Goal: Find specific page/section: Find specific page/section

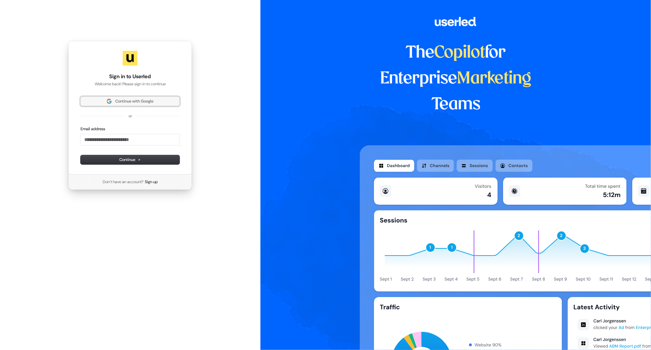
click at [122, 102] on span "Continue with Google" at bounding box center [134, 101] width 38 height 6
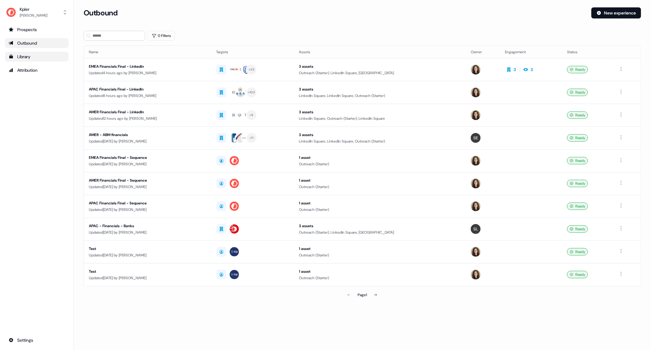
click at [27, 55] on div "Library" at bounding box center [37, 57] width 56 height 6
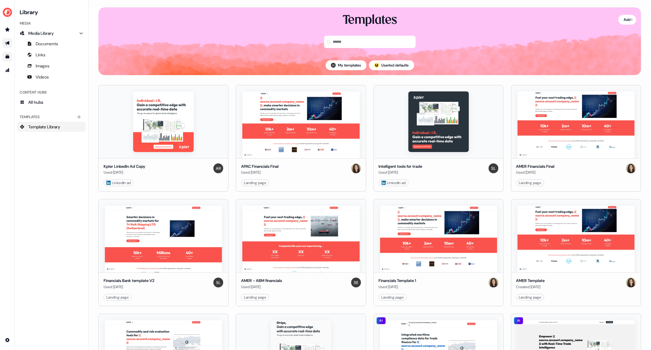
click at [8, 43] on icon "Go to outbound experience" at bounding box center [7, 43] width 4 height 4
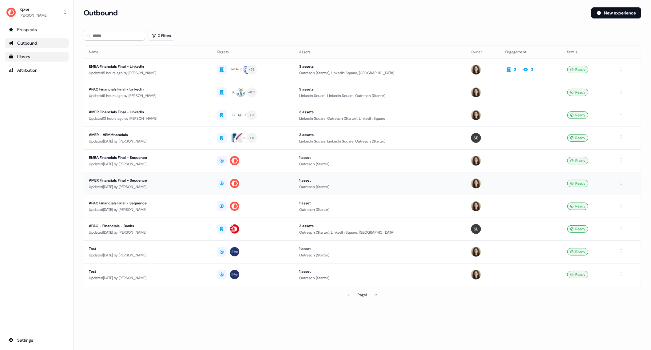
click at [135, 178] on div "AMER Financials Final - Sequence" at bounding box center [148, 180] width 118 height 6
click at [129, 110] on div "AMER Financials Final - LinkedIn" at bounding box center [148, 112] width 118 height 6
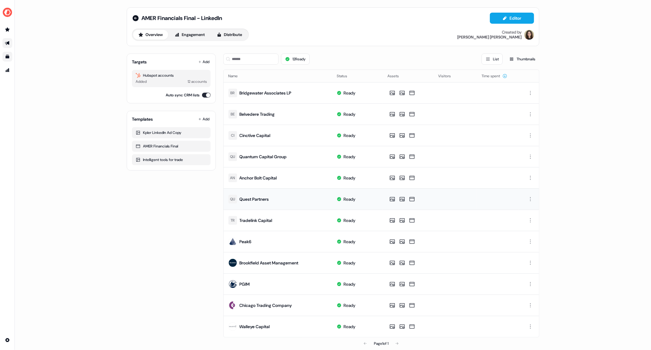
scroll to position [5, 0]
